Goal: Information Seeking & Learning: Learn about a topic

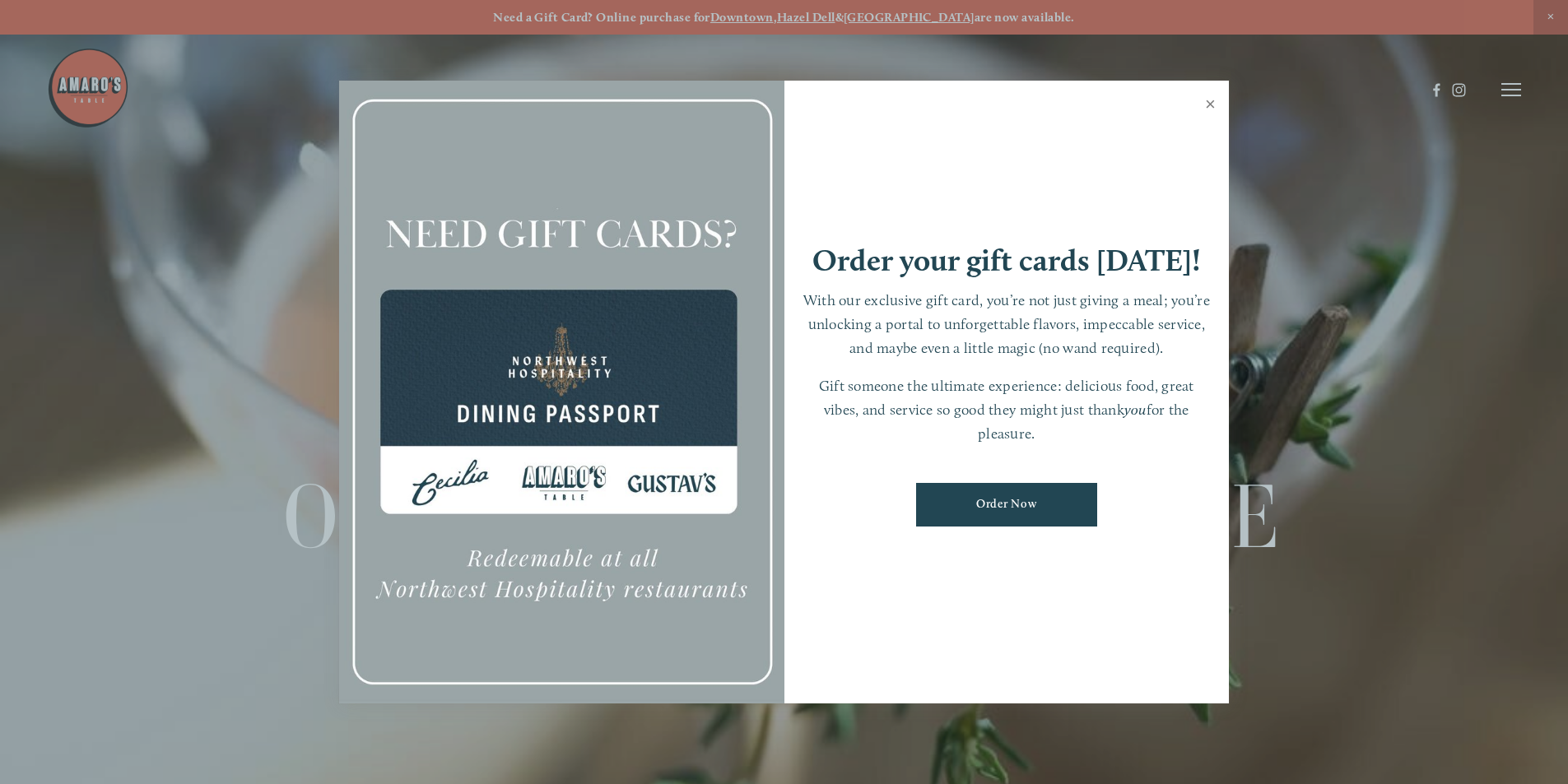
click at [1213, 100] on link "Close" at bounding box center [1210, 105] width 32 height 46
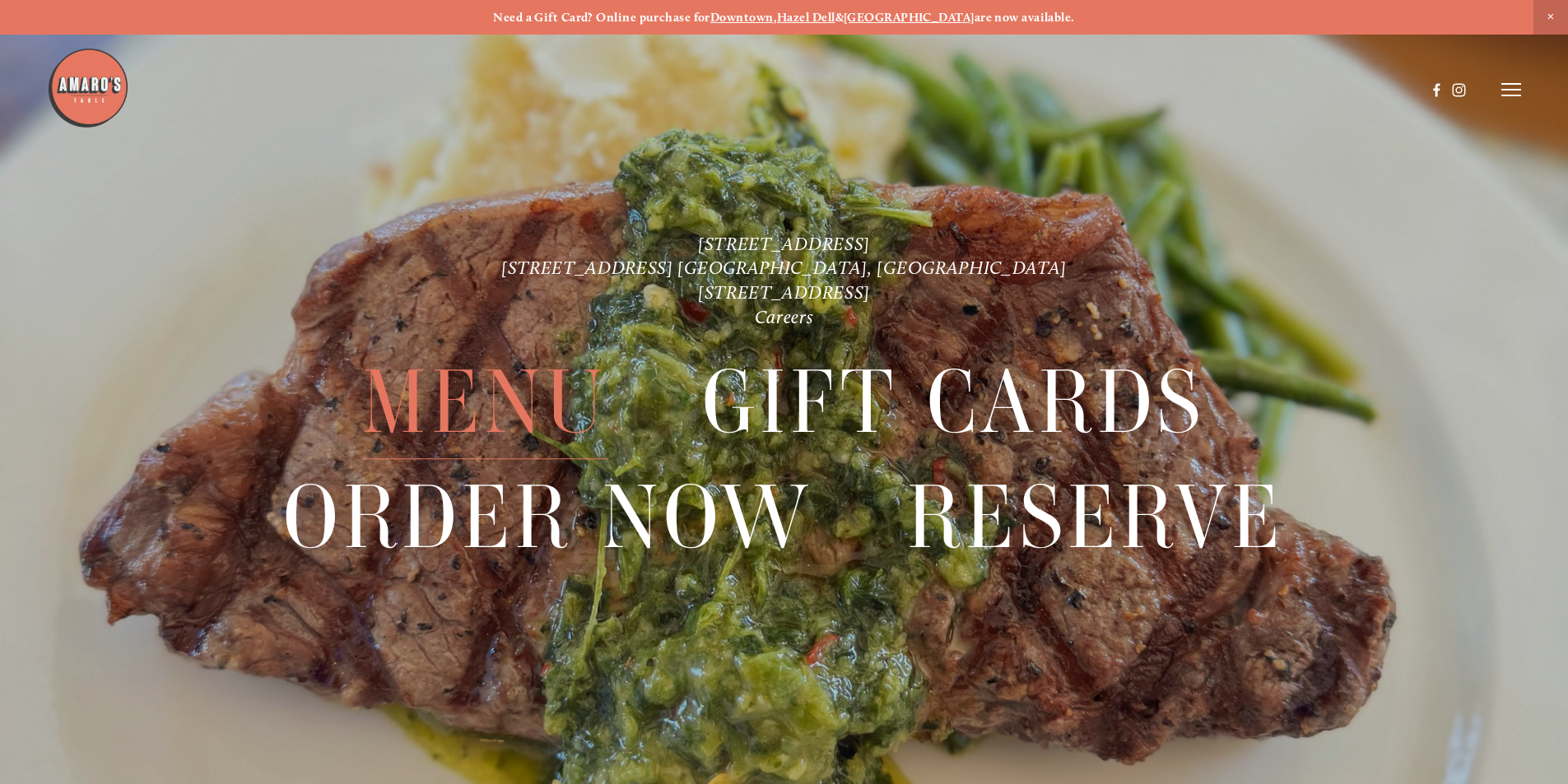
click at [484, 414] on span "Menu" at bounding box center [485, 403] width 246 height 113
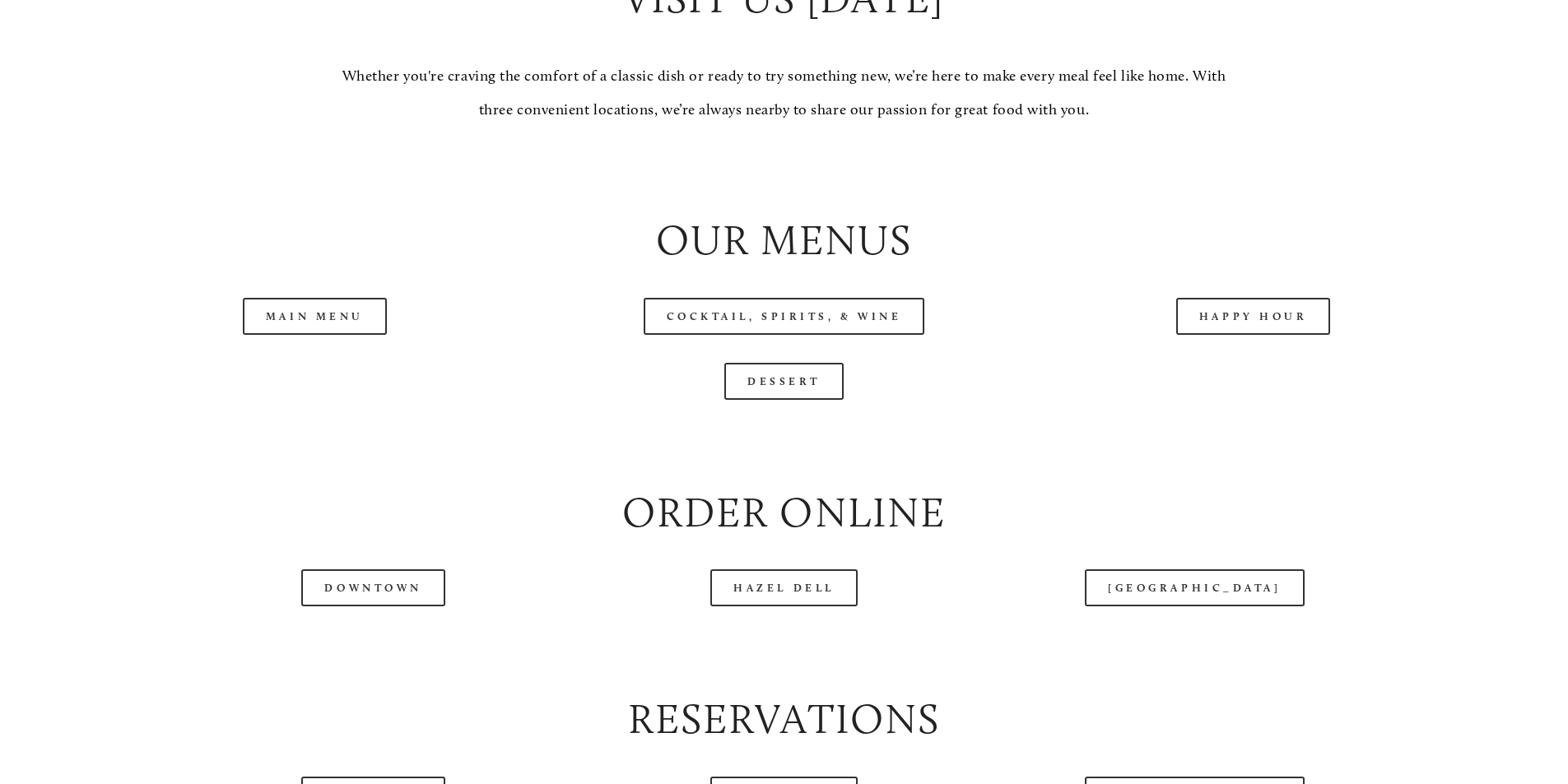
scroll to position [1809, 0]
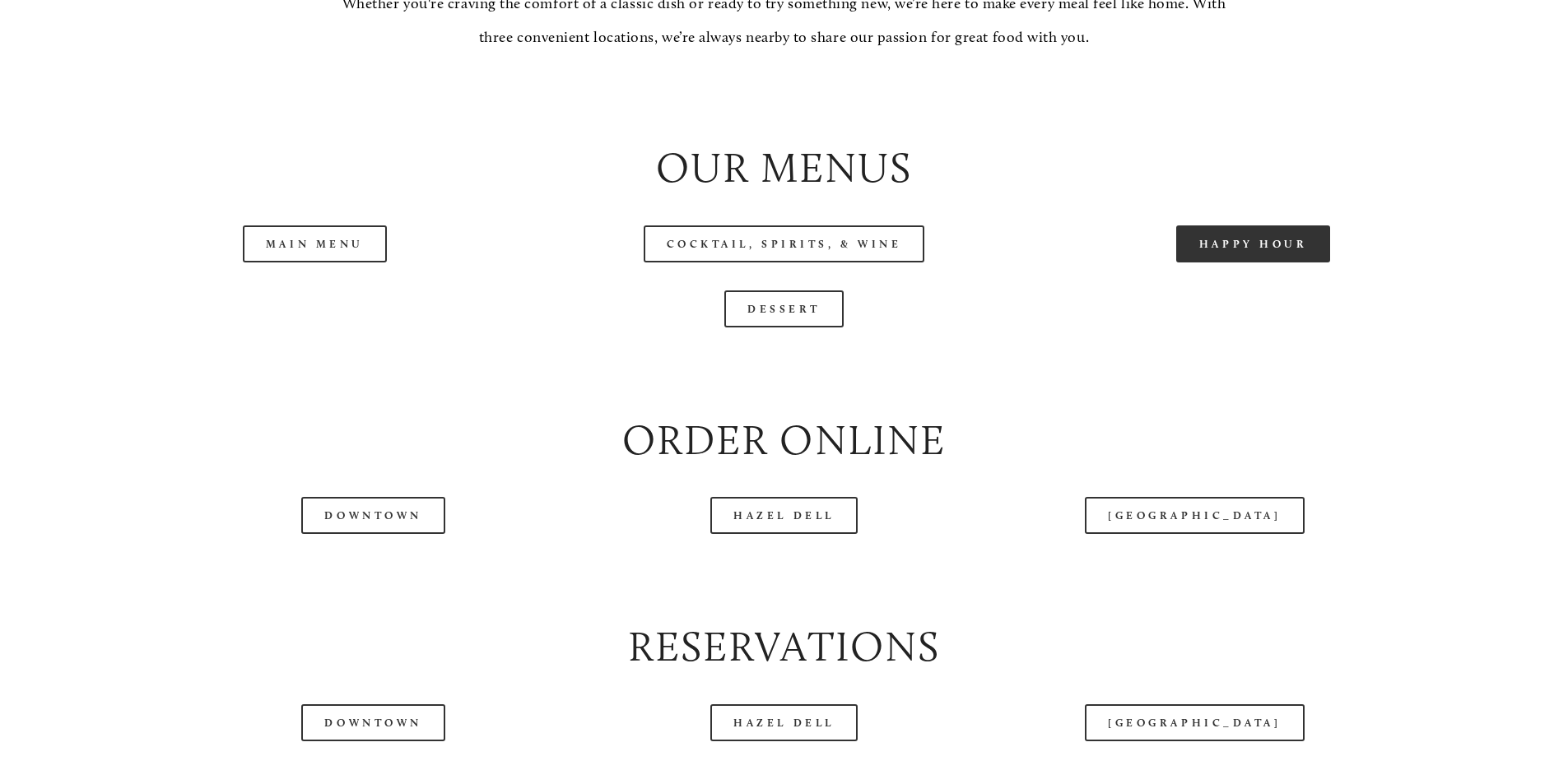
click at [1286, 263] on link "Happy Hour" at bounding box center [1253, 244] width 155 height 37
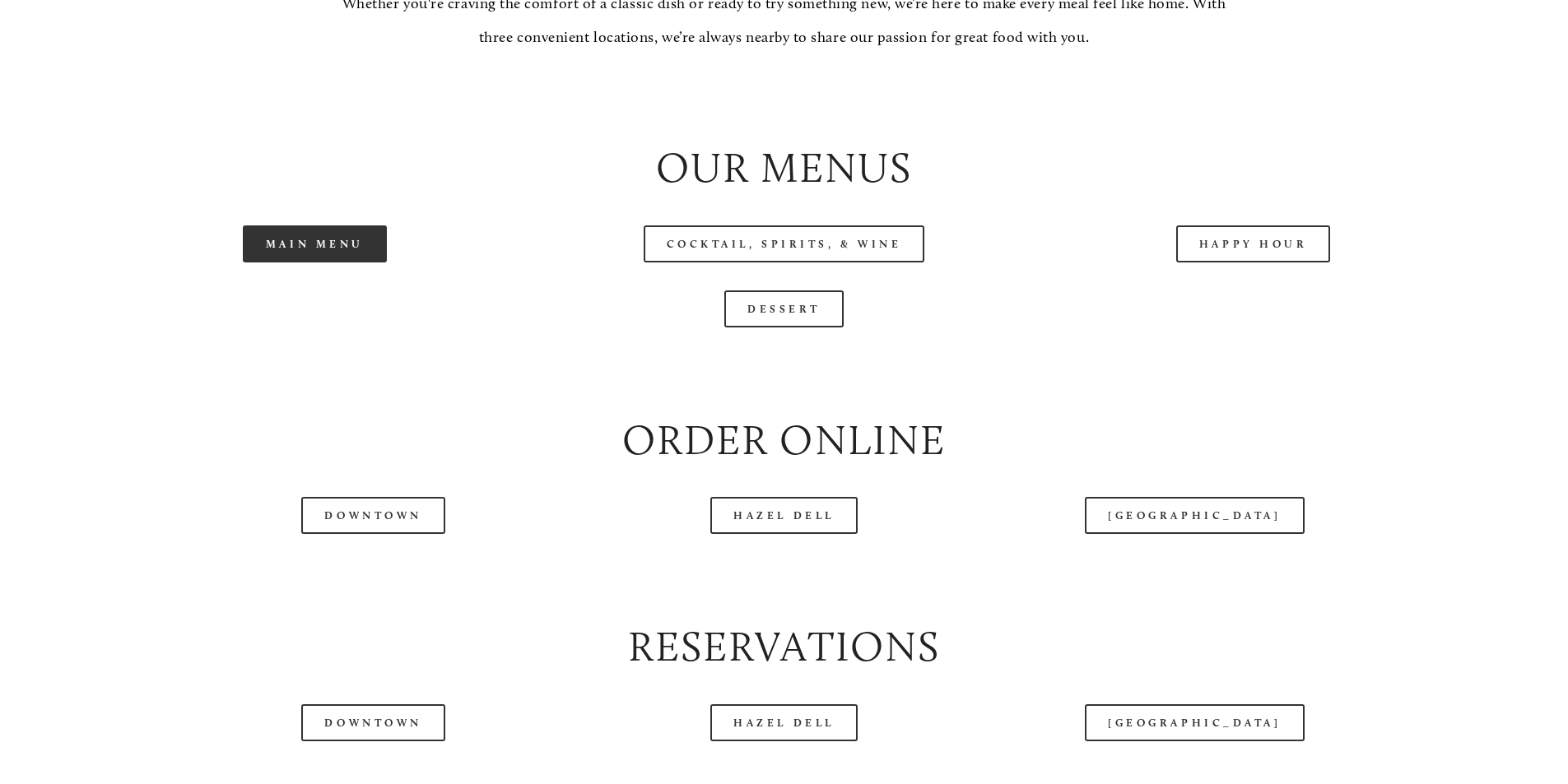
click at [355, 263] on link "Main Menu" at bounding box center [315, 244] width 144 height 37
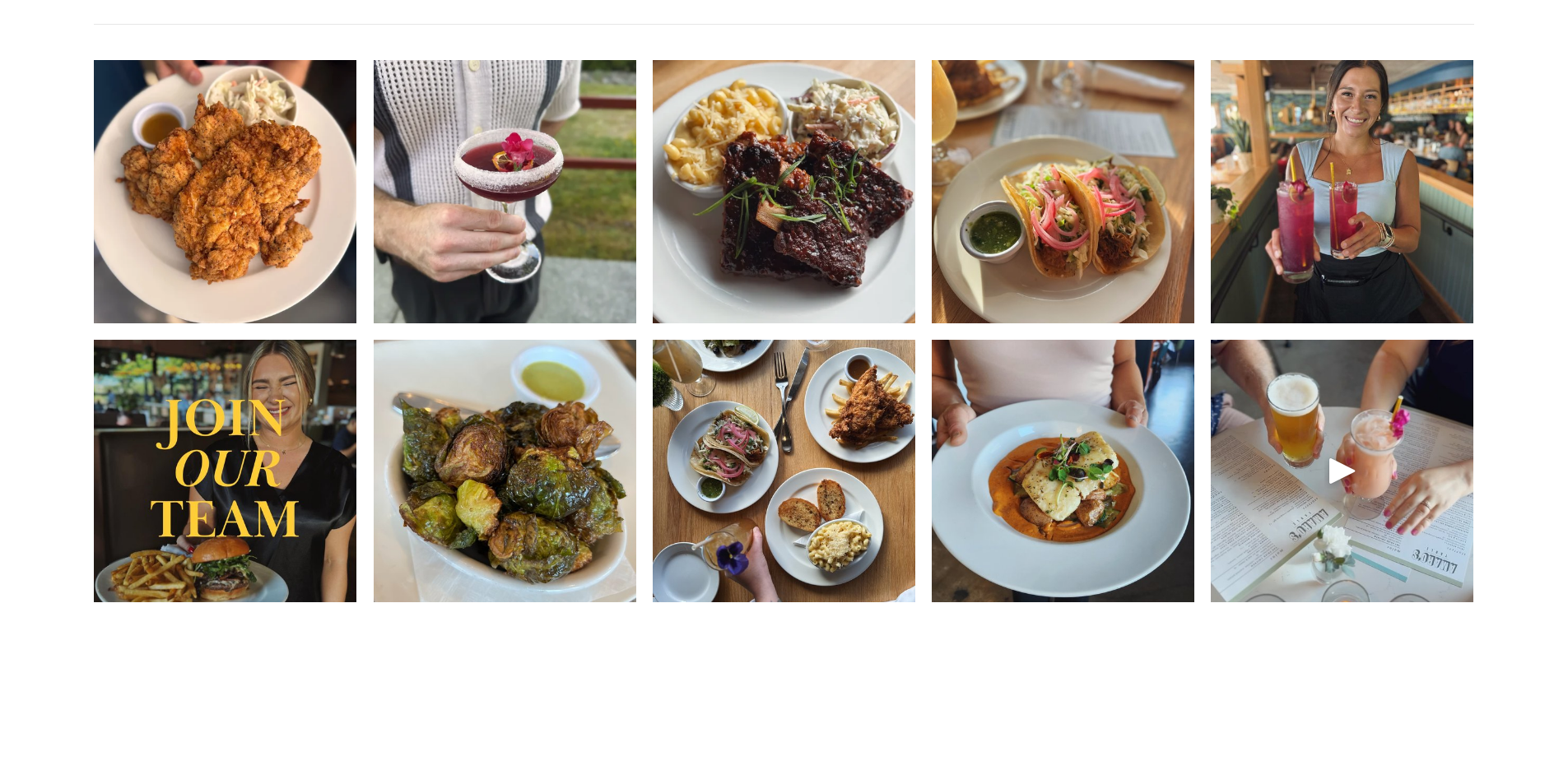
scroll to position [2632, 0]
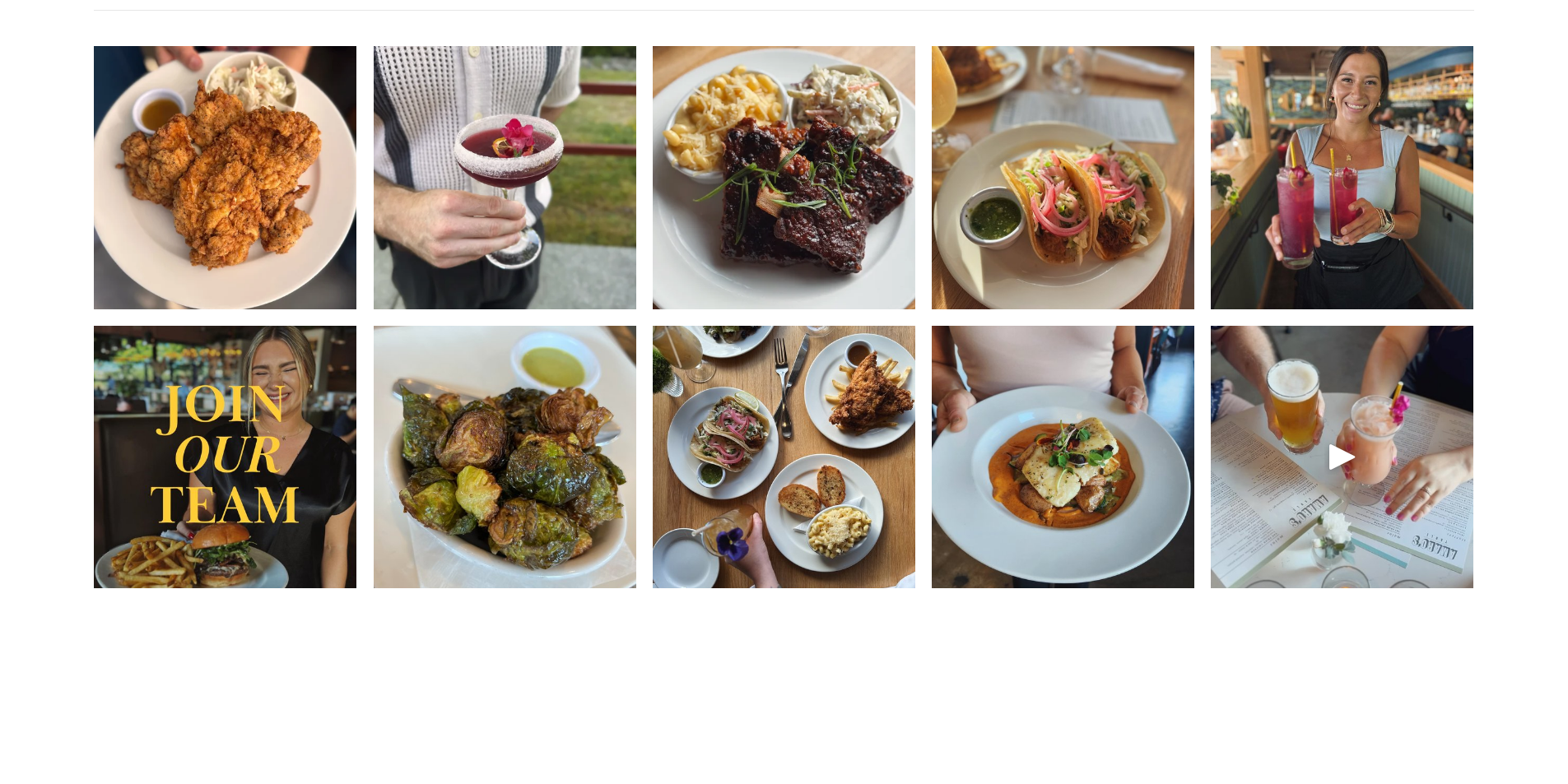
click at [1073, 248] on img at bounding box center [1063, 177] width 263 height 349
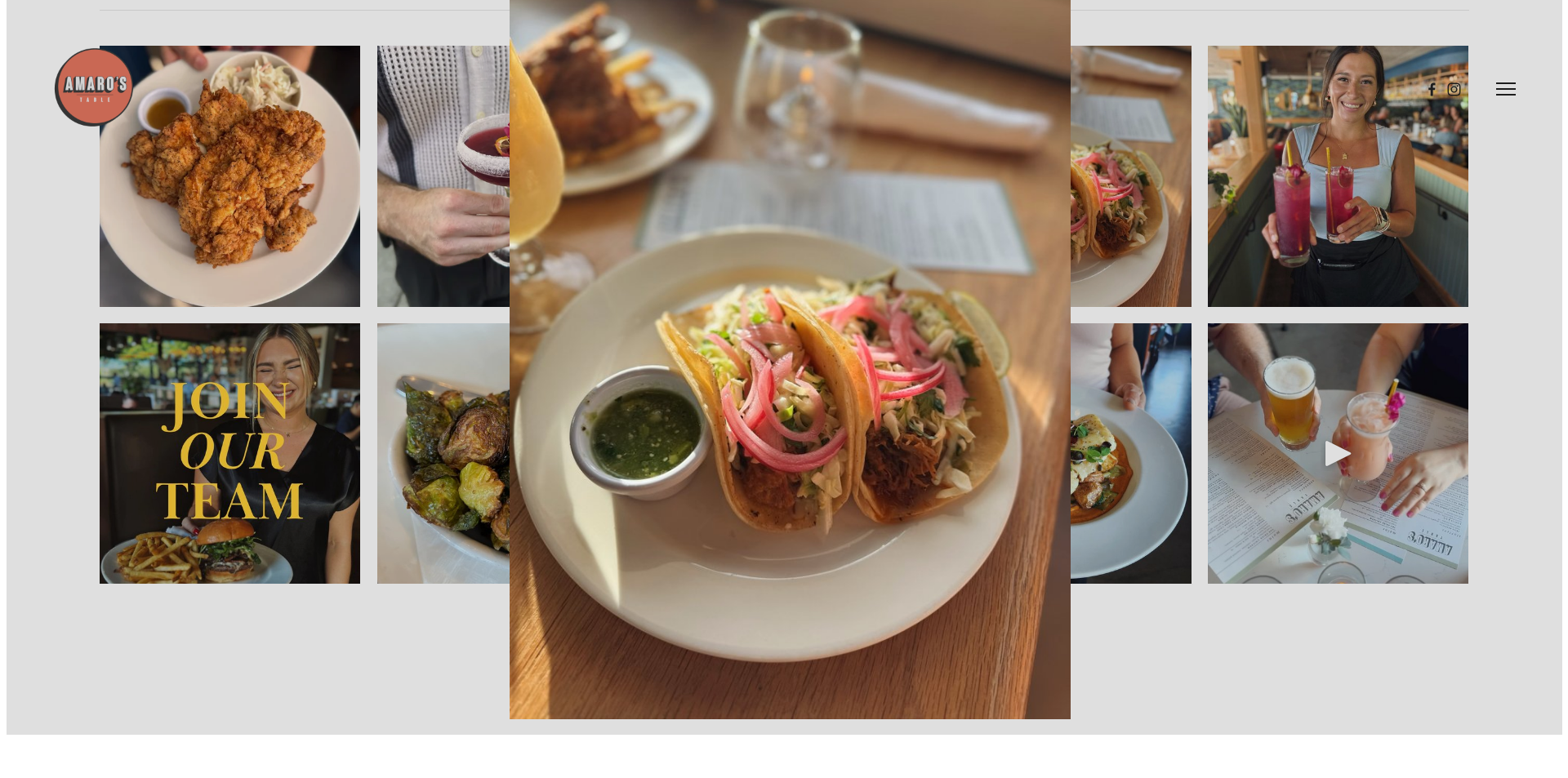
scroll to position [2568, 0]
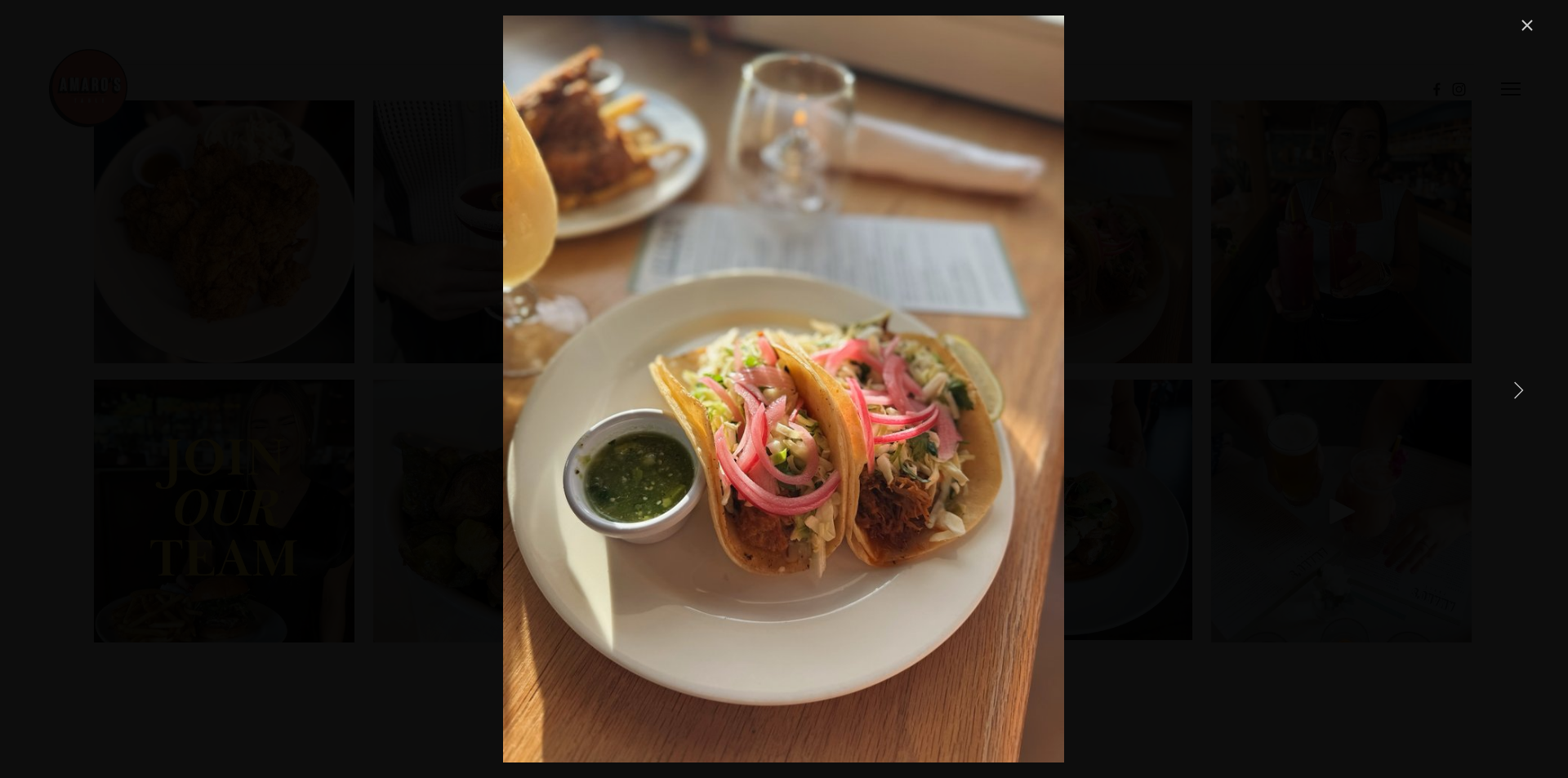
click at [1526, 15] on link "Close" at bounding box center [1527, 25] width 20 height 20
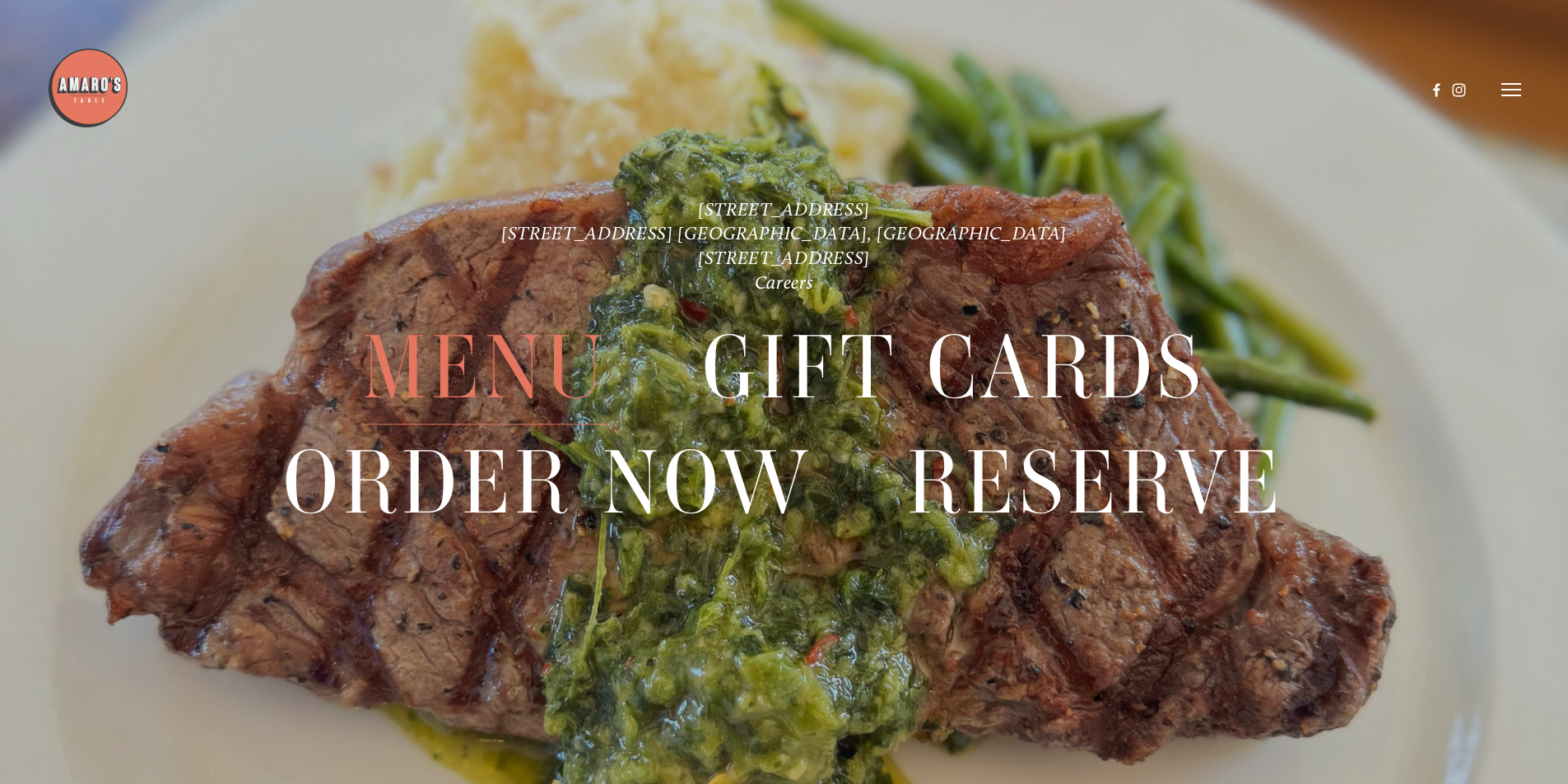
scroll to position [4154, 0]
